Goal: Navigation & Orientation: Go to known website

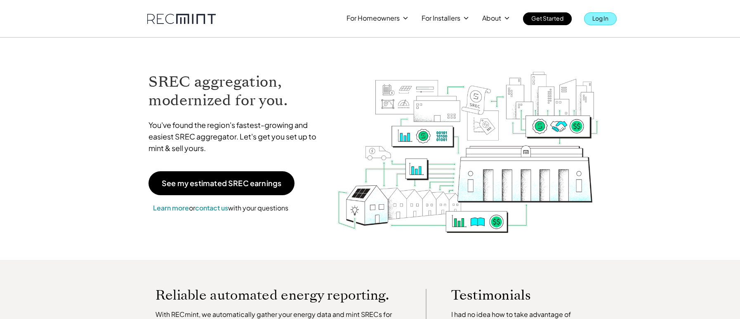
click at [607, 19] on p "Log In" at bounding box center [601, 18] width 16 height 12
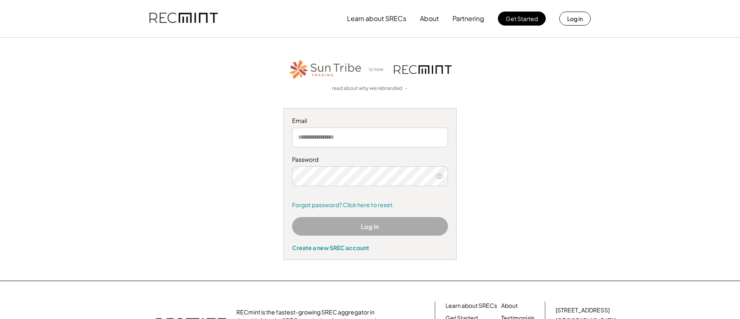
click at [380, 226] on button "Log In" at bounding box center [370, 226] width 156 height 19
